Goal: Information Seeking & Learning: Learn about a topic

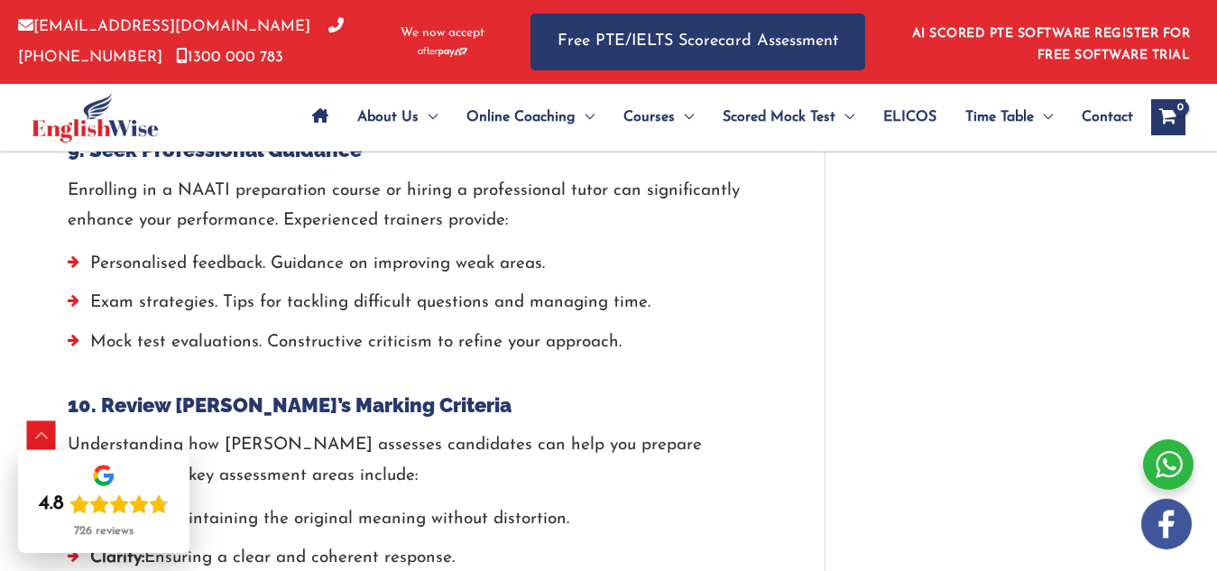
scroll to position [4526, 0]
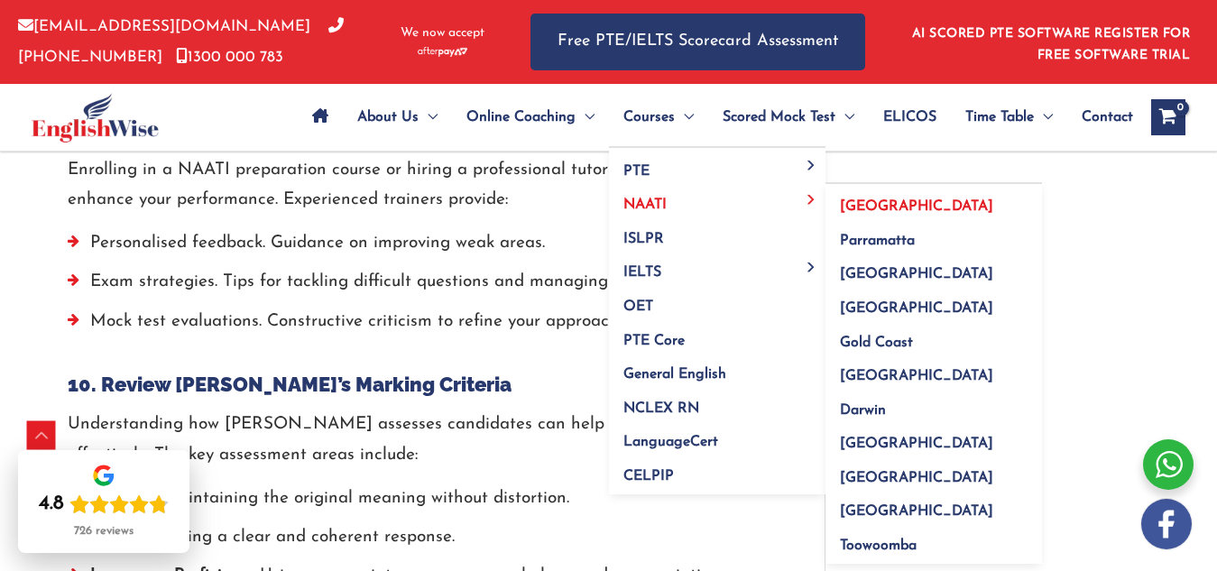
click at [878, 204] on span "[GEOGRAPHIC_DATA]" at bounding box center [916, 206] width 153 height 14
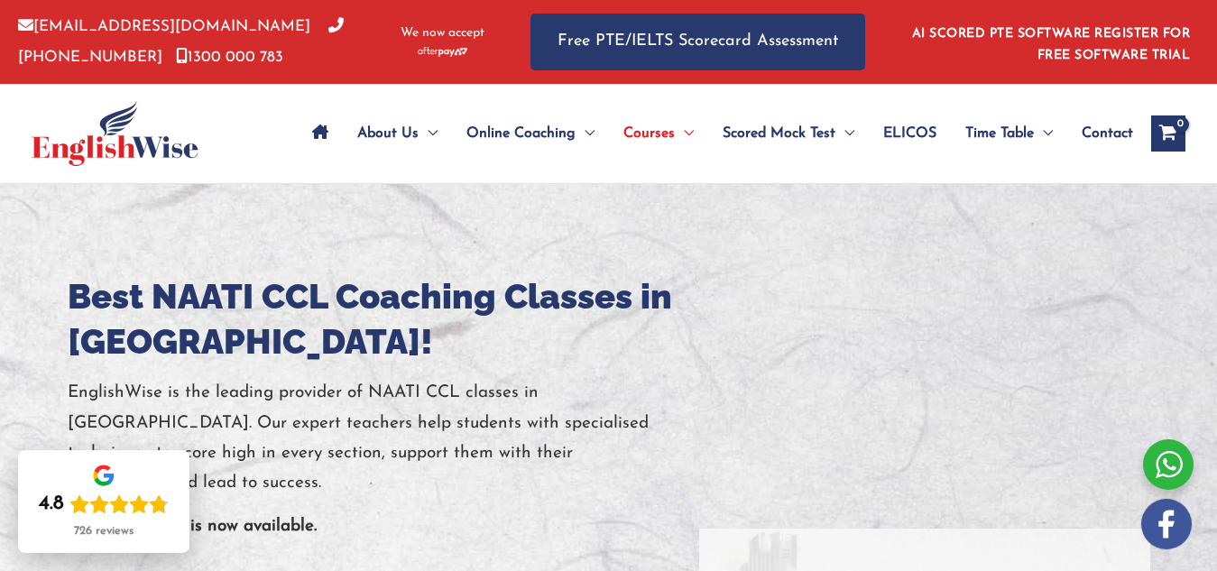
drag, startPoint x: 1227, startPoint y: 179, endPoint x: 1222, endPoint y: 32, distance: 147.1
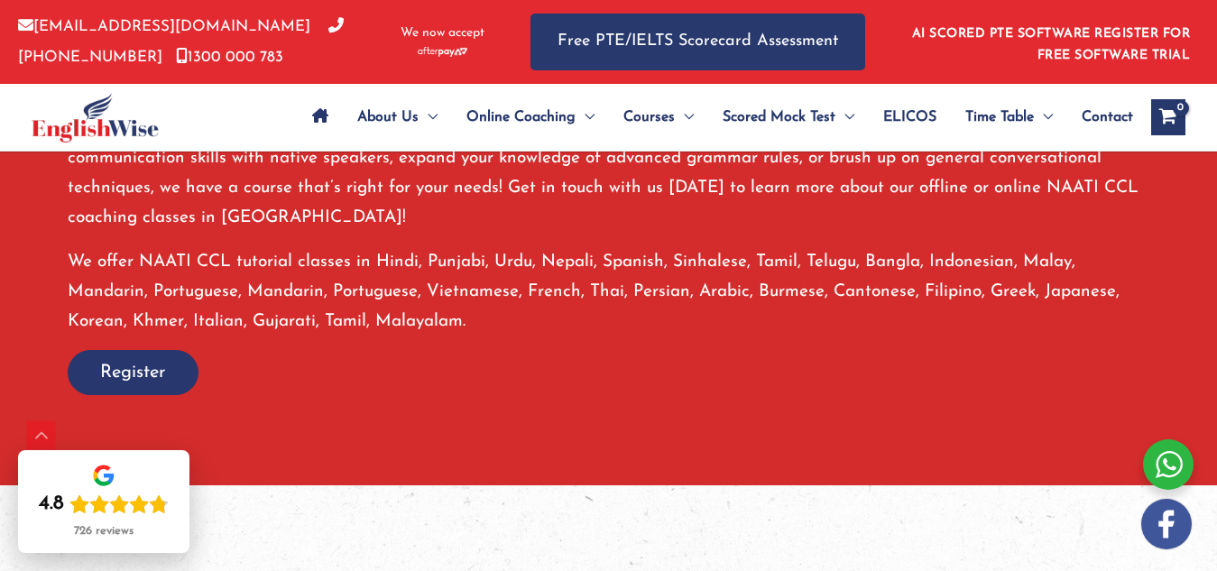
scroll to position [1435, 0]
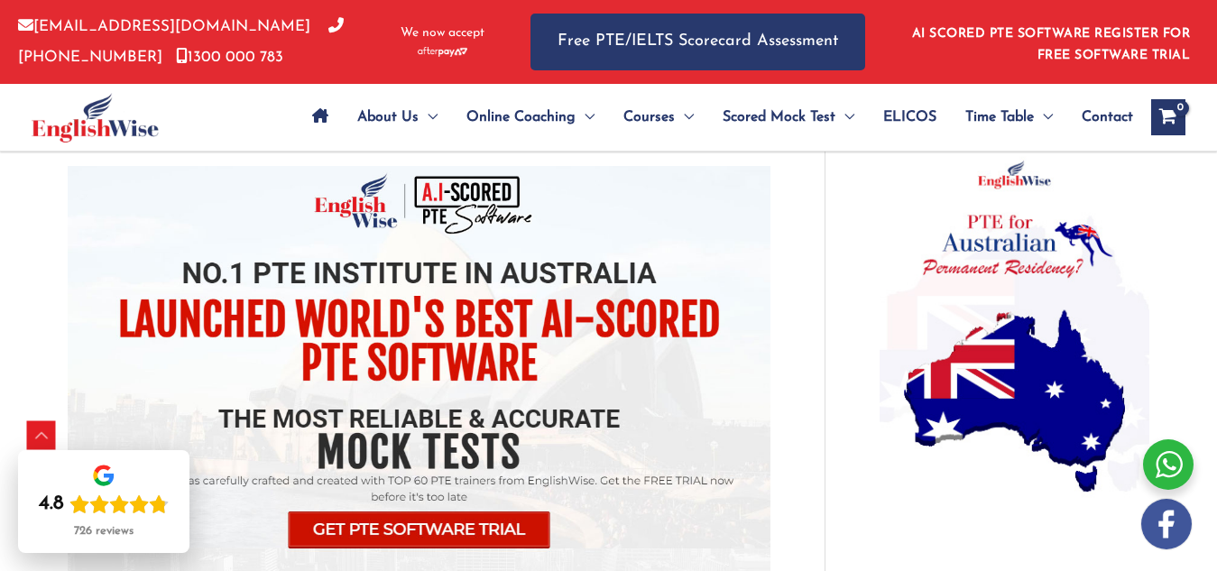
scroll to position [1410, 0]
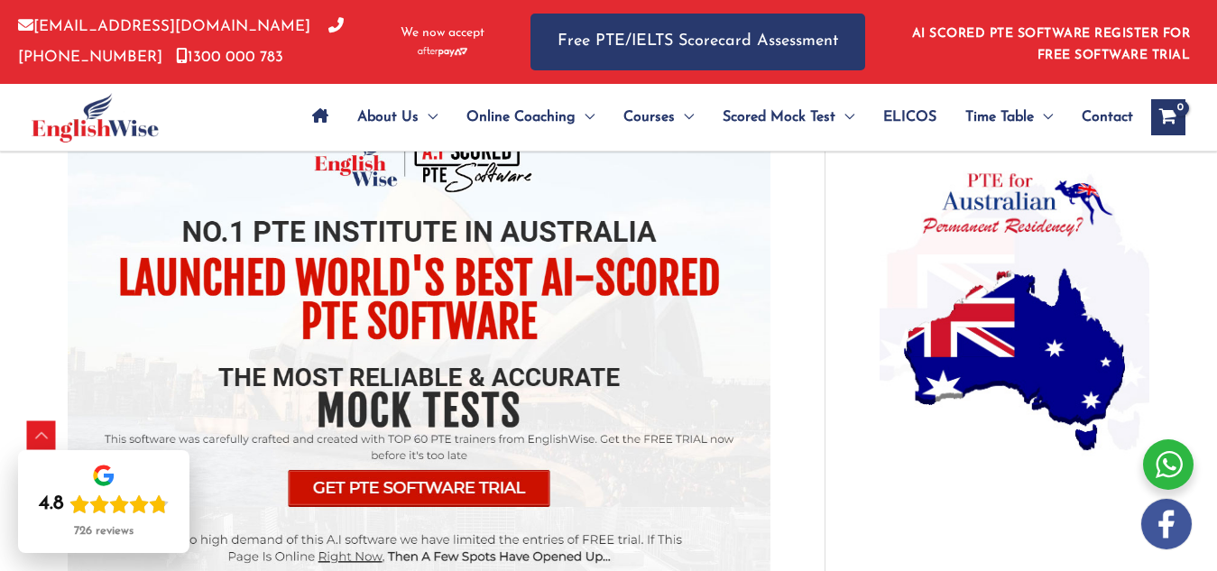
click at [401, 447] on img at bounding box center [419, 356] width 703 height 464
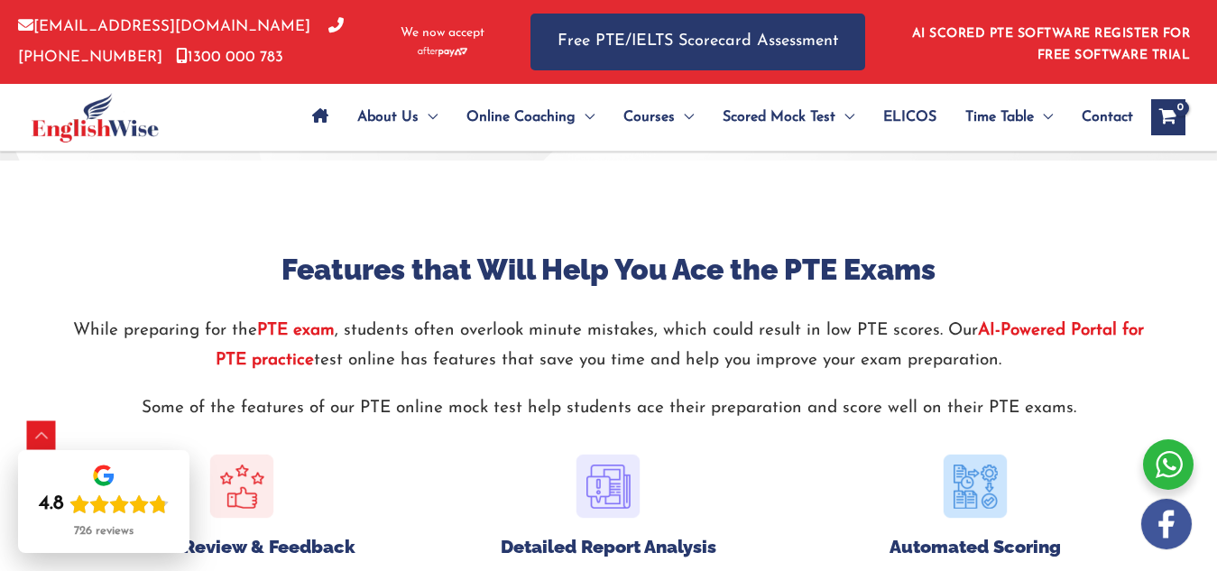
scroll to position [1810, 0]
